Goal: Transaction & Acquisition: Obtain resource

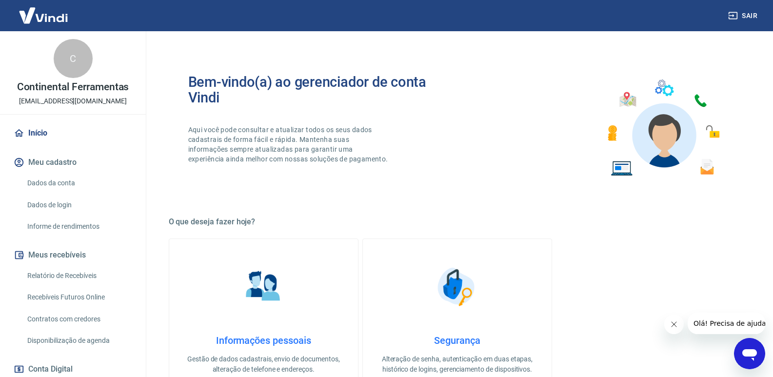
click at [80, 275] on link "Relatório de Recebíveis" at bounding box center [78, 276] width 111 height 20
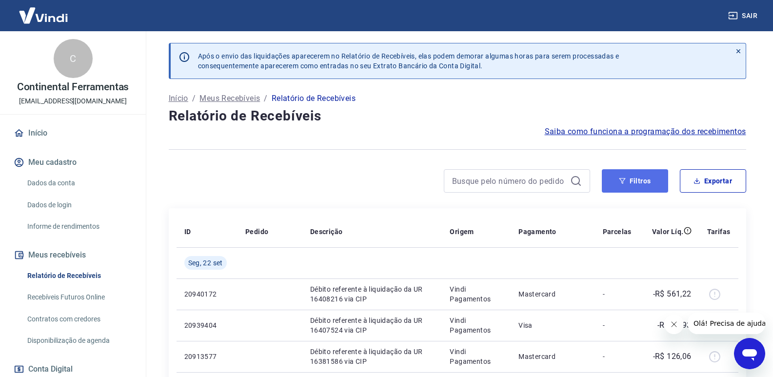
click at [659, 181] on button "Filtros" at bounding box center [635, 180] width 66 height 23
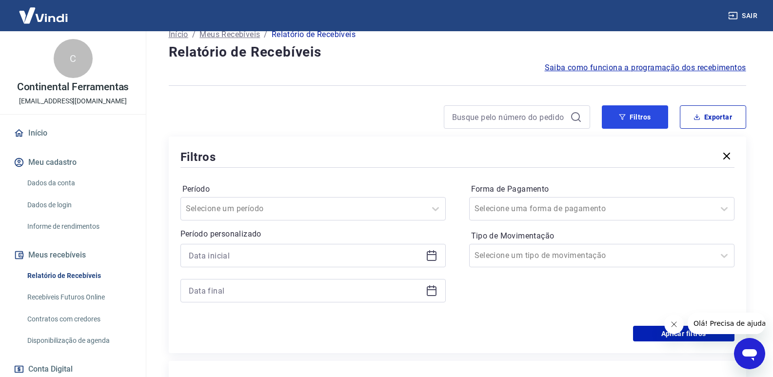
scroll to position [98, 0]
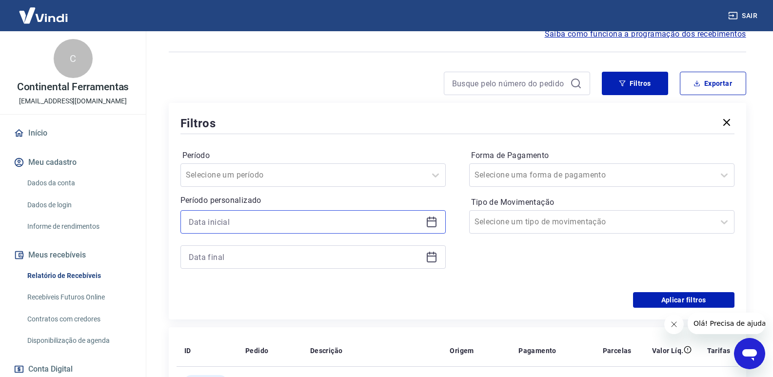
click at [280, 224] on input at bounding box center [305, 222] width 233 height 15
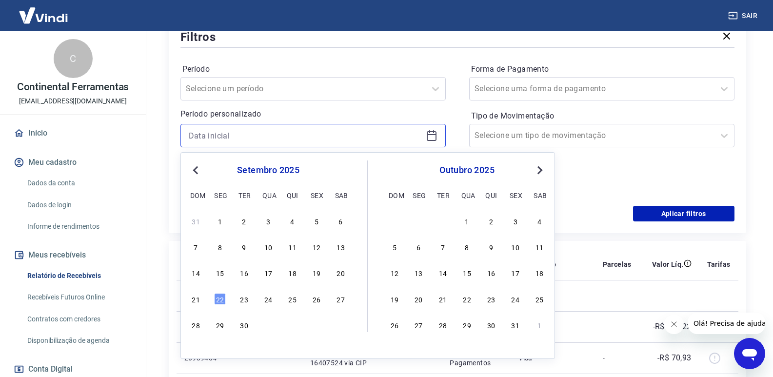
scroll to position [195, 0]
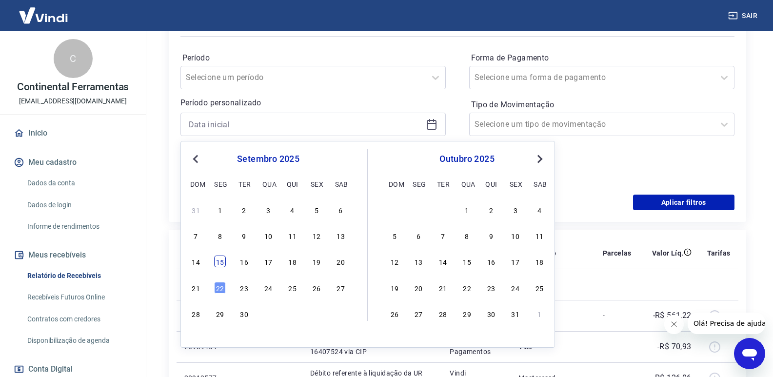
click at [220, 265] on div "15" at bounding box center [220, 262] width 12 height 12
type input "[DATE]"
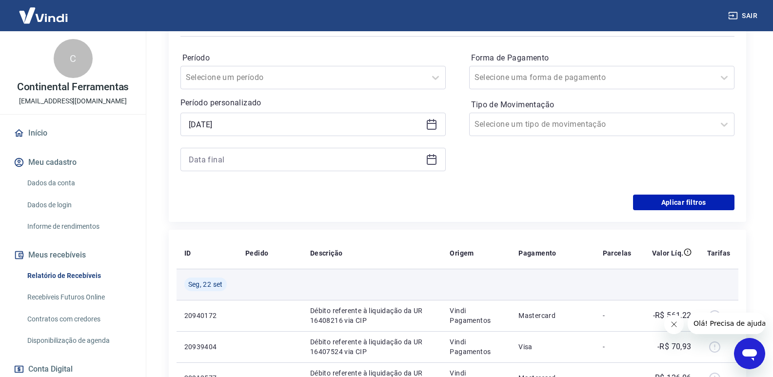
click at [221, 285] on span "Seg, 22 set" at bounding box center [205, 285] width 35 height 10
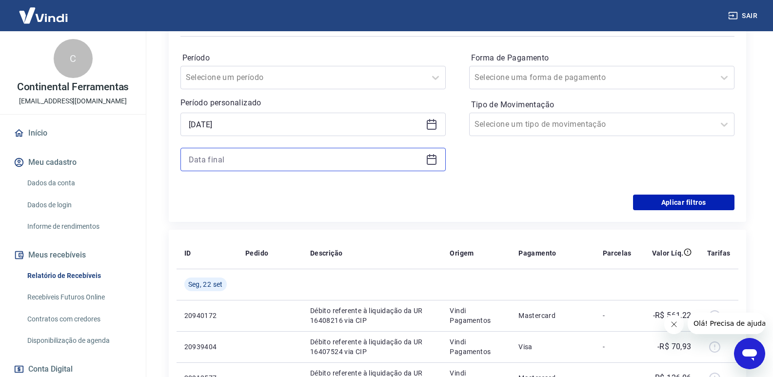
click at [331, 160] on input at bounding box center [305, 159] width 233 height 15
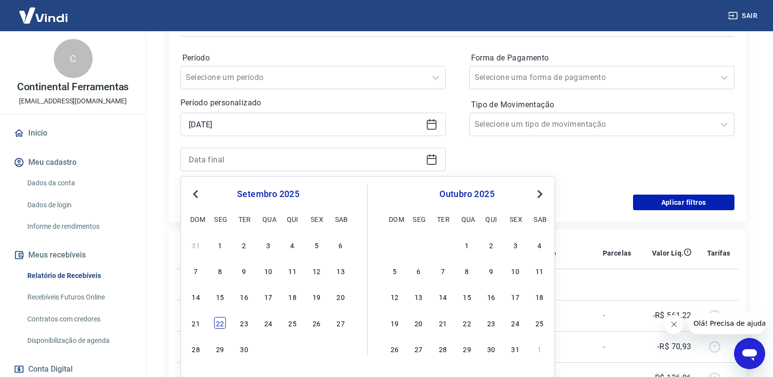
click at [220, 324] on div "22" at bounding box center [220, 323] width 12 height 12
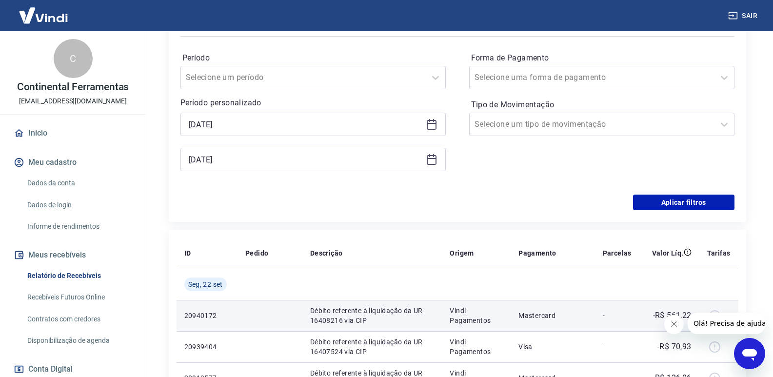
type input "[DATE]"
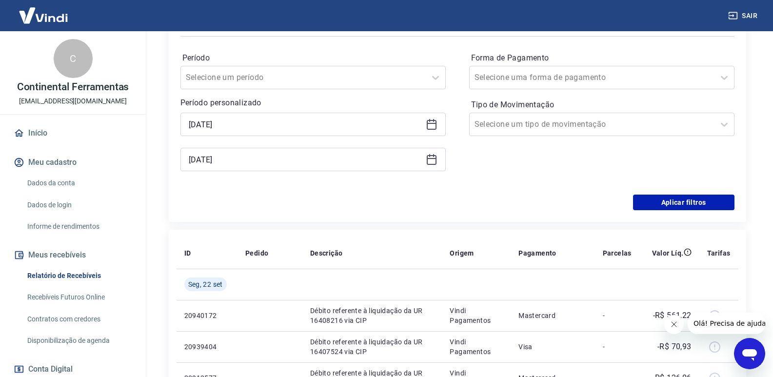
click at [552, 187] on div "Período Selecione um período Período personalizado Selected date: [DATE] [DATE]…" at bounding box center [457, 117] width 554 height 156
click at [675, 202] on button "Aplicar filtros" at bounding box center [683, 203] width 101 height 16
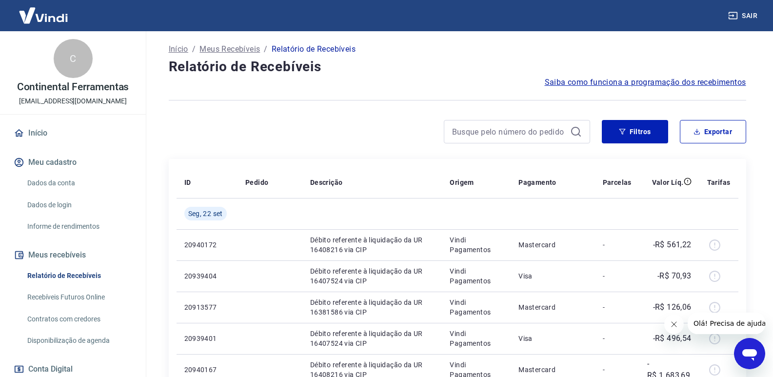
scroll to position [49, 0]
click at [699, 137] on button "Exportar" at bounding box center [713, 131] width 66 height 23
type input "[DATE]"
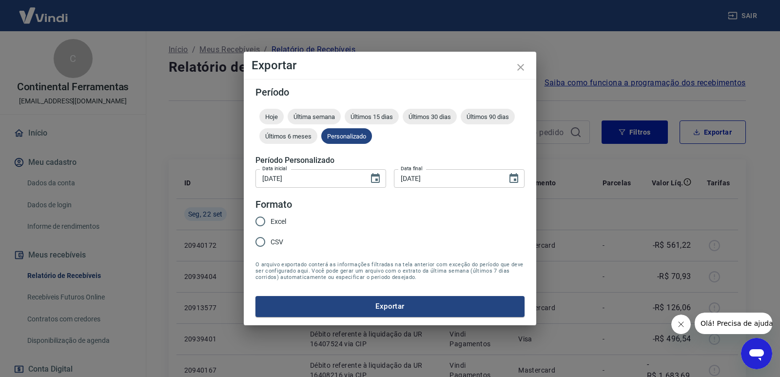
click at [265, 224] on input "Excel" at bounding box center [260, 221] width 20 height 20
radio input "true"
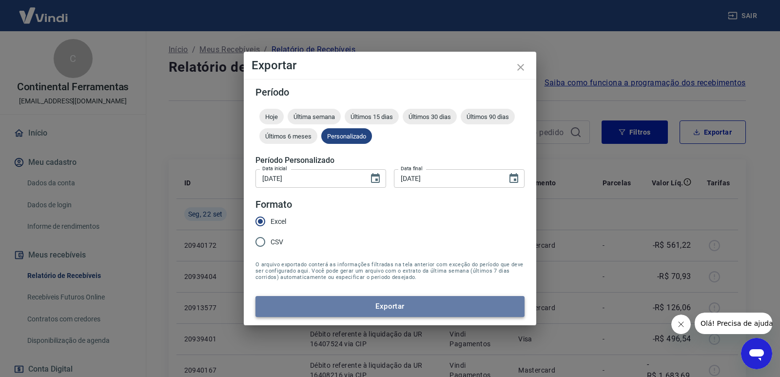
click at [366, 304] on button "Exportar" at bounding box center [390, 306] width 269 height 20
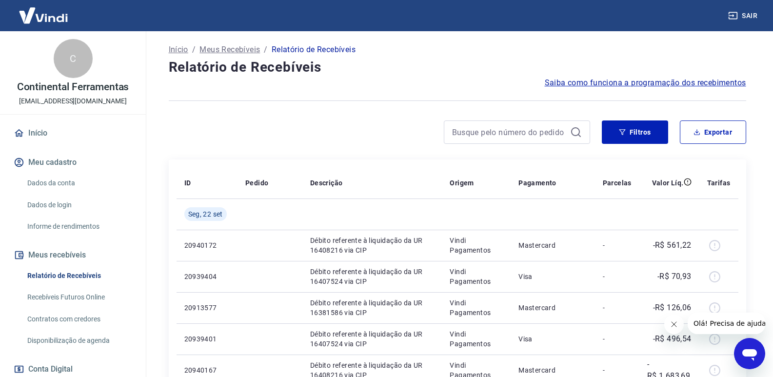
click at [92, 295] on link "Recebíveis Futuros Online" at bounding box center [78, 297] width 111 height 20
